Goal: Check status: Check status

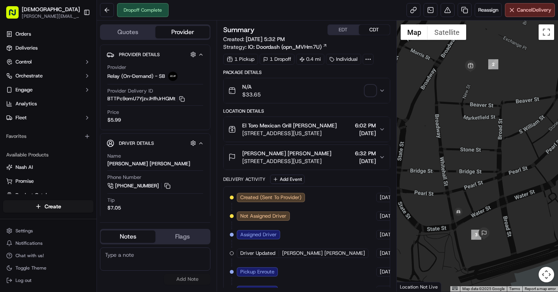
click at [365, 94] on span "button" at bounding box center [370, 90] width 11 height 11
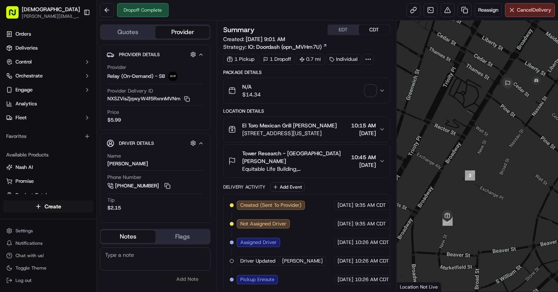
click at [373, 89] on span "button" at bounding box center [370, 90] width 11 height 11
